Goal: Book appointment/travel/reservation

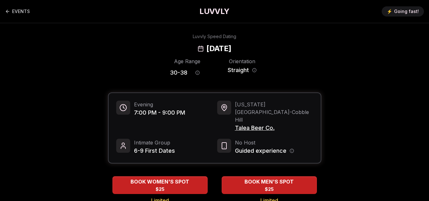
click at [100, 37] on div "Luvvly Speed Dating Tuesday, October 28th" at bounding box center [214, 43] width 419 height 20
